Goal: Task Accomplishment & Management: Use online tool/utility

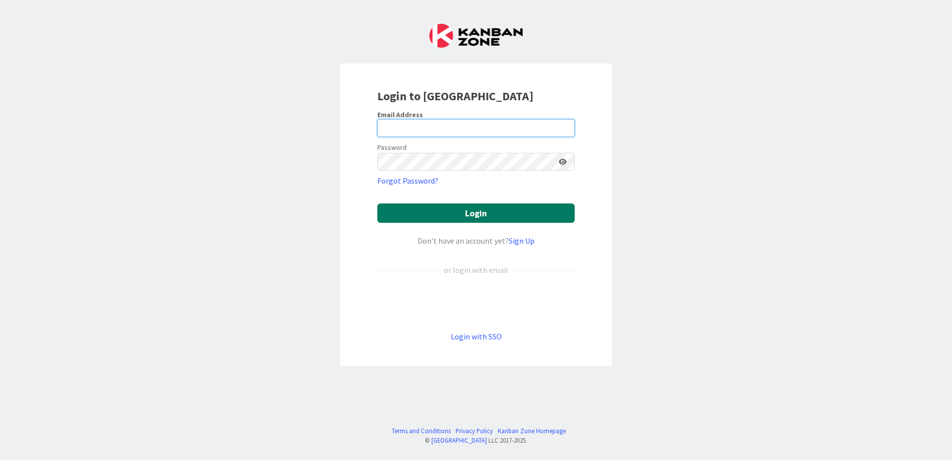
type input "[PERSON_NAME][EMAIL_ADDRESS][PERSON_NAME][DOMAIN_NAME]"
click at [472, 210] on button "Login" at bounding box center [475, 212] width 197 height 19
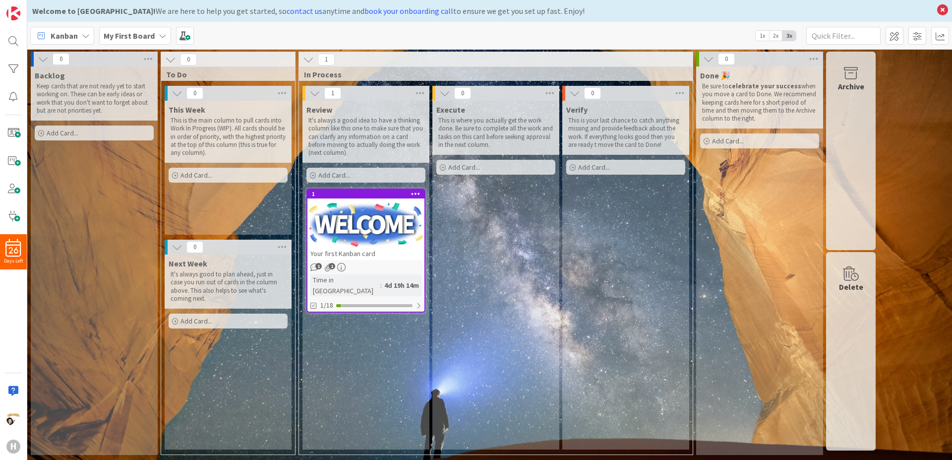
click at [202, 175] on span "Add Card..." at bounding box center [196, 175] width 32 height 9
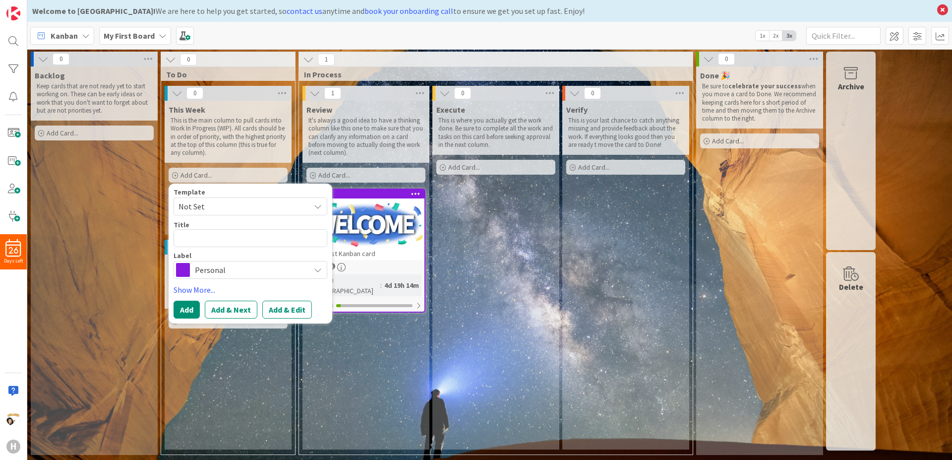
click at [319, 208] on icon at bounding box center [318, 206] width 8 height 8
click at [496, 304] on div "Execute This is where you actually get the work done. Be sure to complete all t…" at bounding box center [495, 275] width 127 height 349
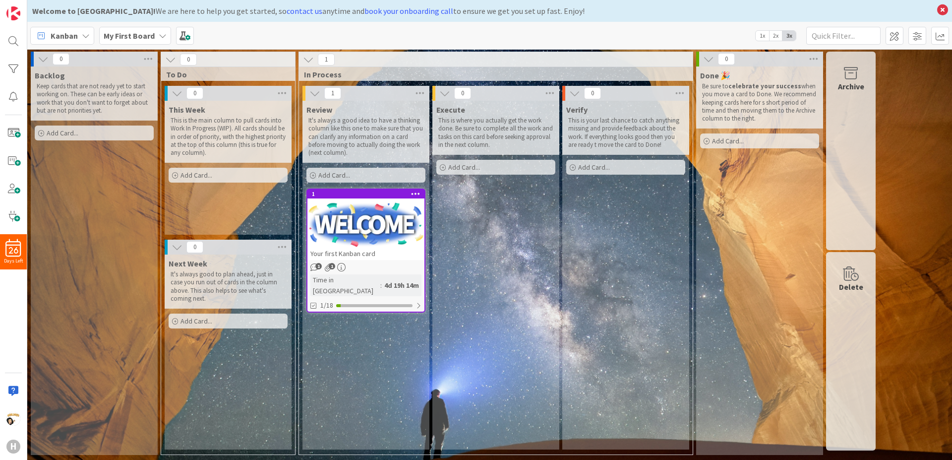
click at [160, 34] on icon at bounding box center [163, 36] width 8 height 8
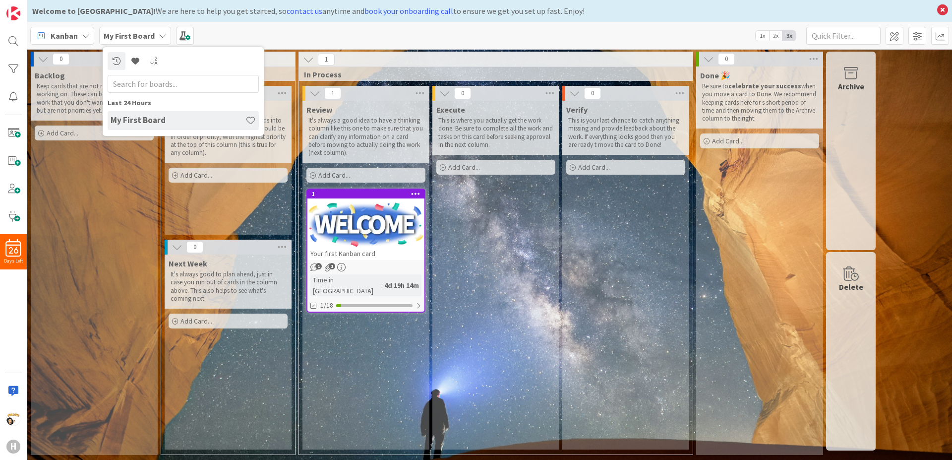
click at [146, 81] on input "text" at bounding box center [183, 84] width 151 height 18
click at [85, 37] on icon at bounding box center [86, 36] width 8 height 8
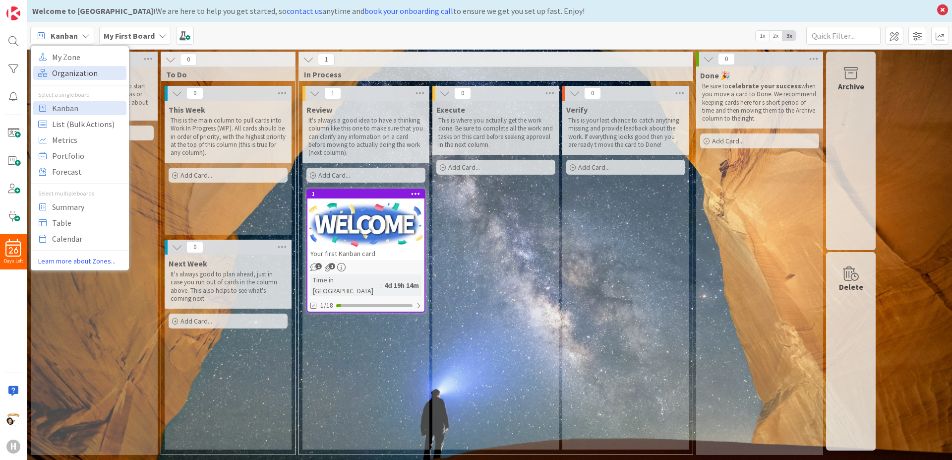
click at [74, 70] on span "Organization" at bounding box center [87, 72] width 71 height 15
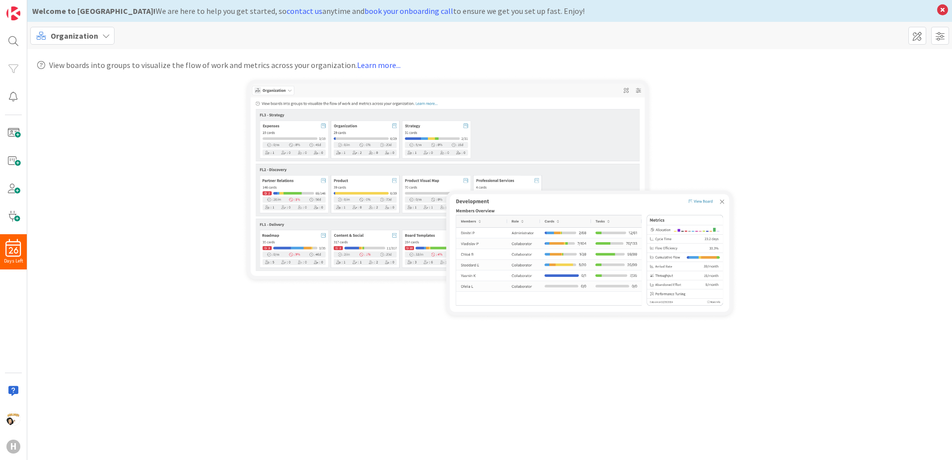
click at [102, 36] on icon at bounding box center [106, 36] width 8 height 8
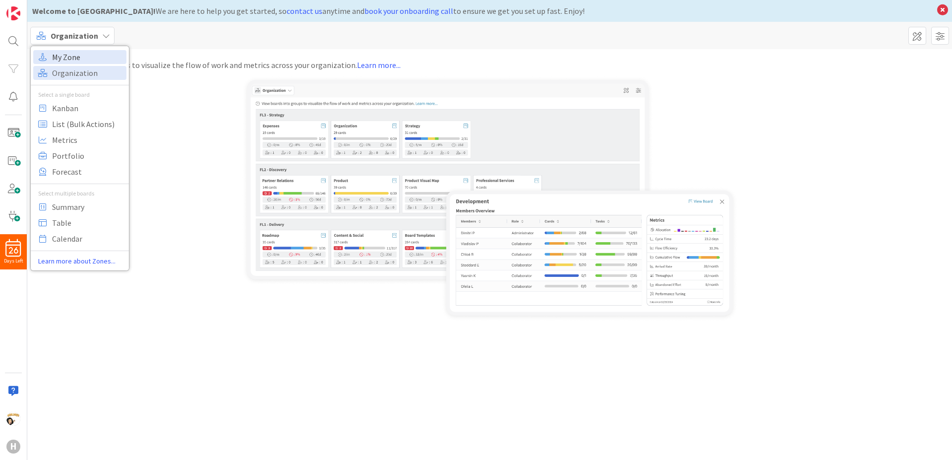
click at [83, 55] on span "My Zone" at bounding box center [87, 57] width 71 height 15
